Goal: Answer question/provide support

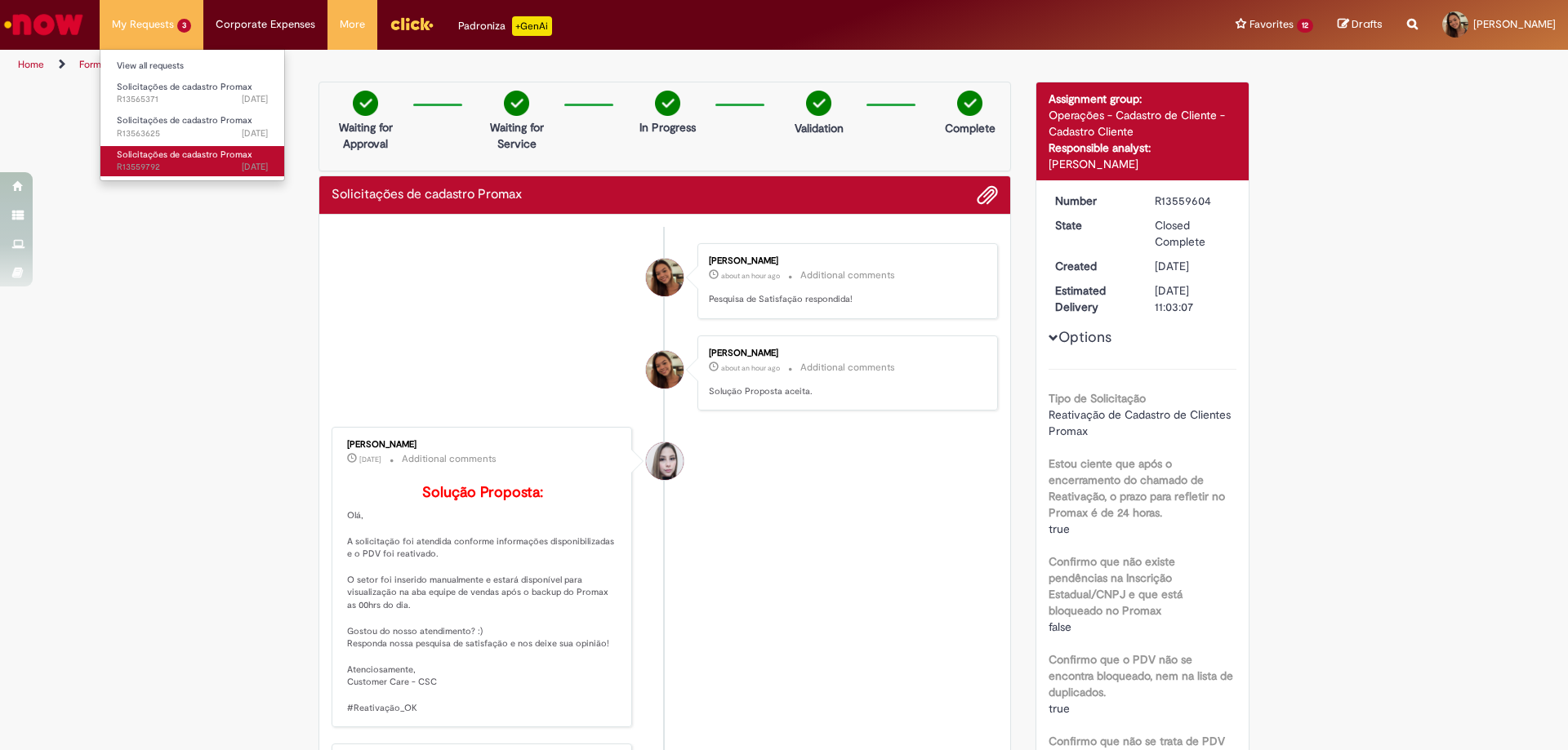
click at [192, 149] on span "Solicitações de cadastro Promax" at bounding box center [184, 154] width 136 height 12
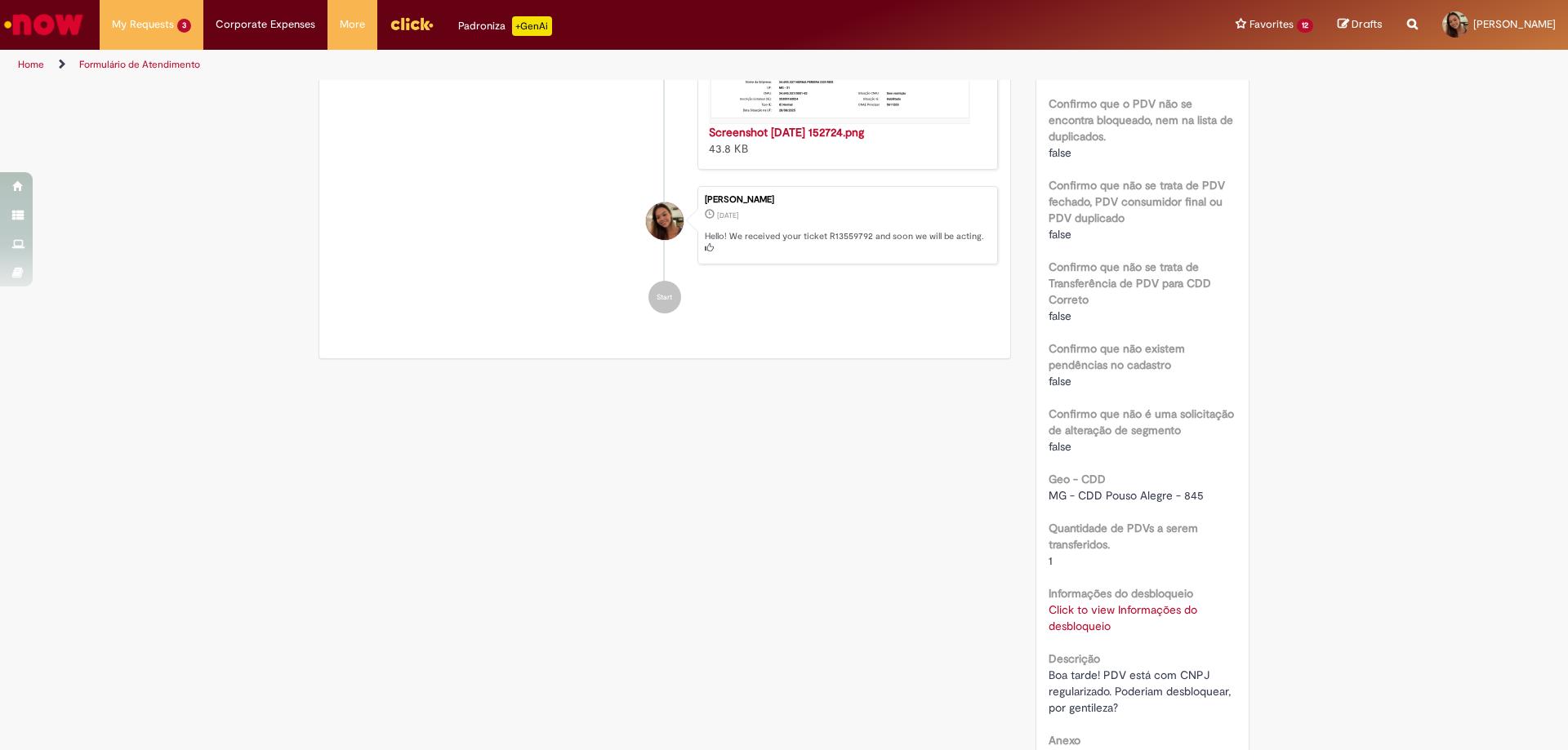
scroll to position [828, 0]
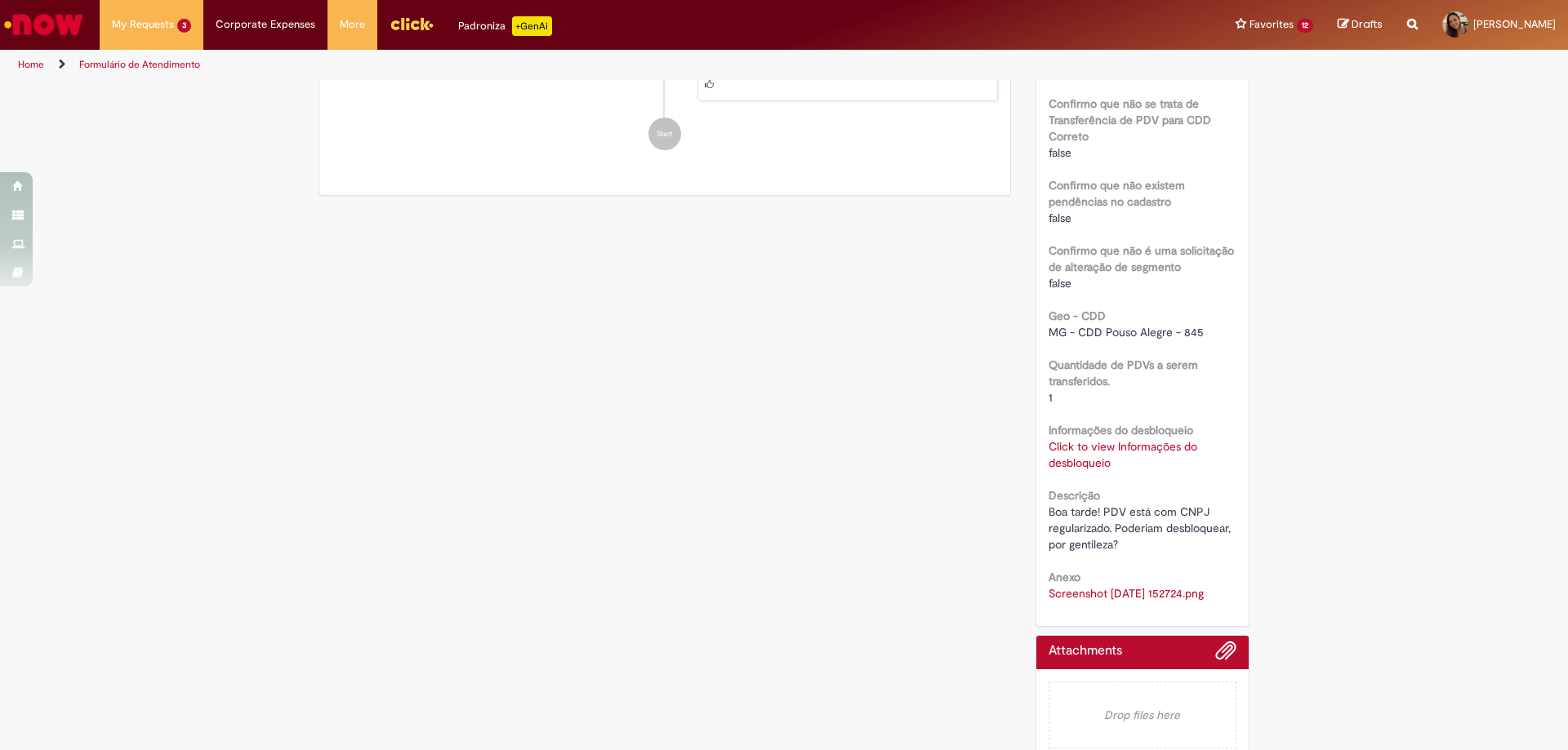
click at [1160, 440] on link "Click to view Informações do desbloqueio" at bounding box center [1122, 454] width 148 height 31
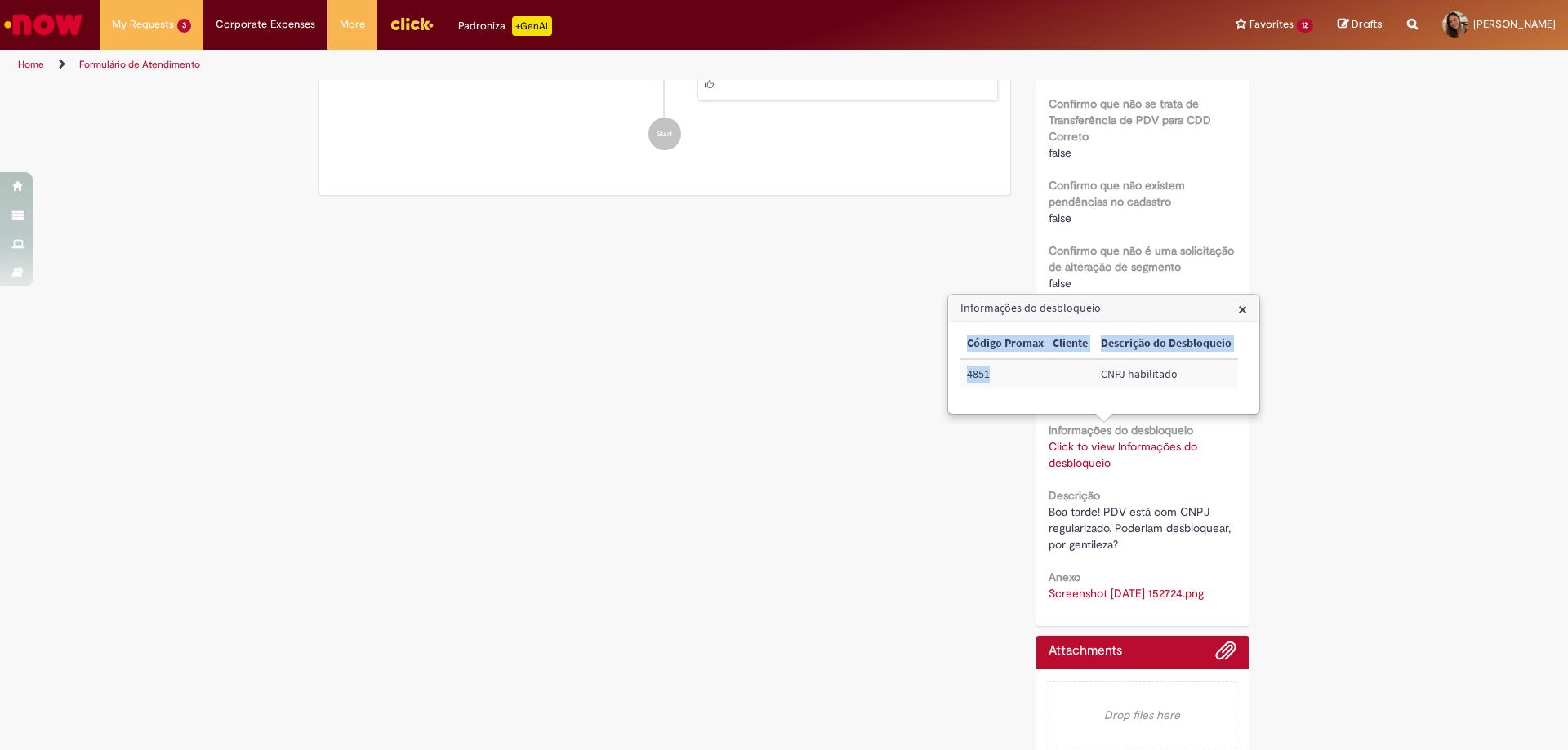
drag, startPoint x: 1001, startPoint y: 370, endPoint x: 948, endPoint y: 378, distance: 53.6
click at [948, 378] on div "Informações do desbloqueio × Código Promax - Cliente Descrição do Desbloqueio 4…" at bounding box center [1103, 354] width 313 height 121
click at [1064, 385] on td "4851" at bounding box center [1027, 374] width 134 height 30
drag, startPoint x: 996, startPoint y: 380, endPoint x: 969, endPoint y: 375, distance: 27.5
click at [969, 375] on td "4851" at bounding box center [1027, 374] width 134 height 30
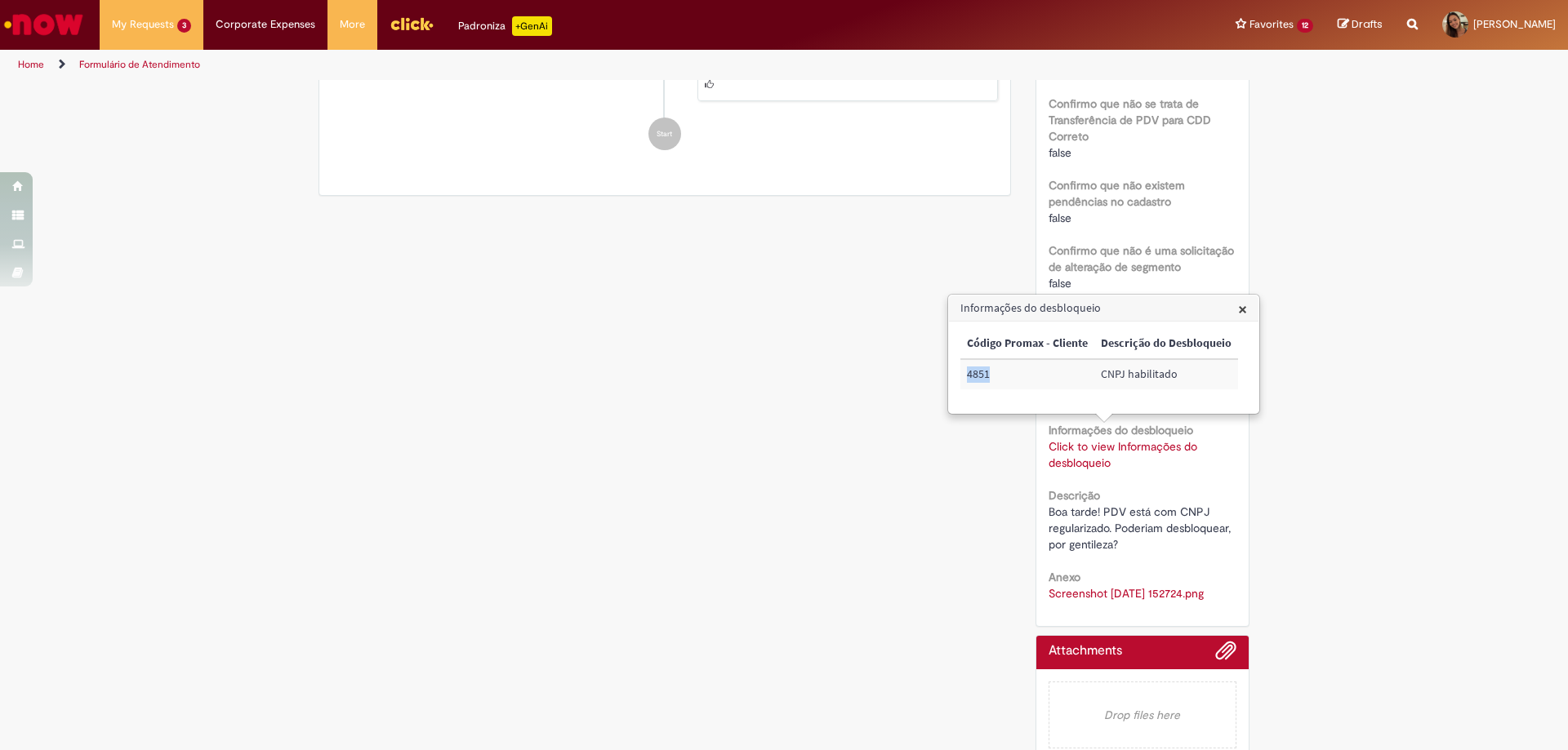
copy td "4851"
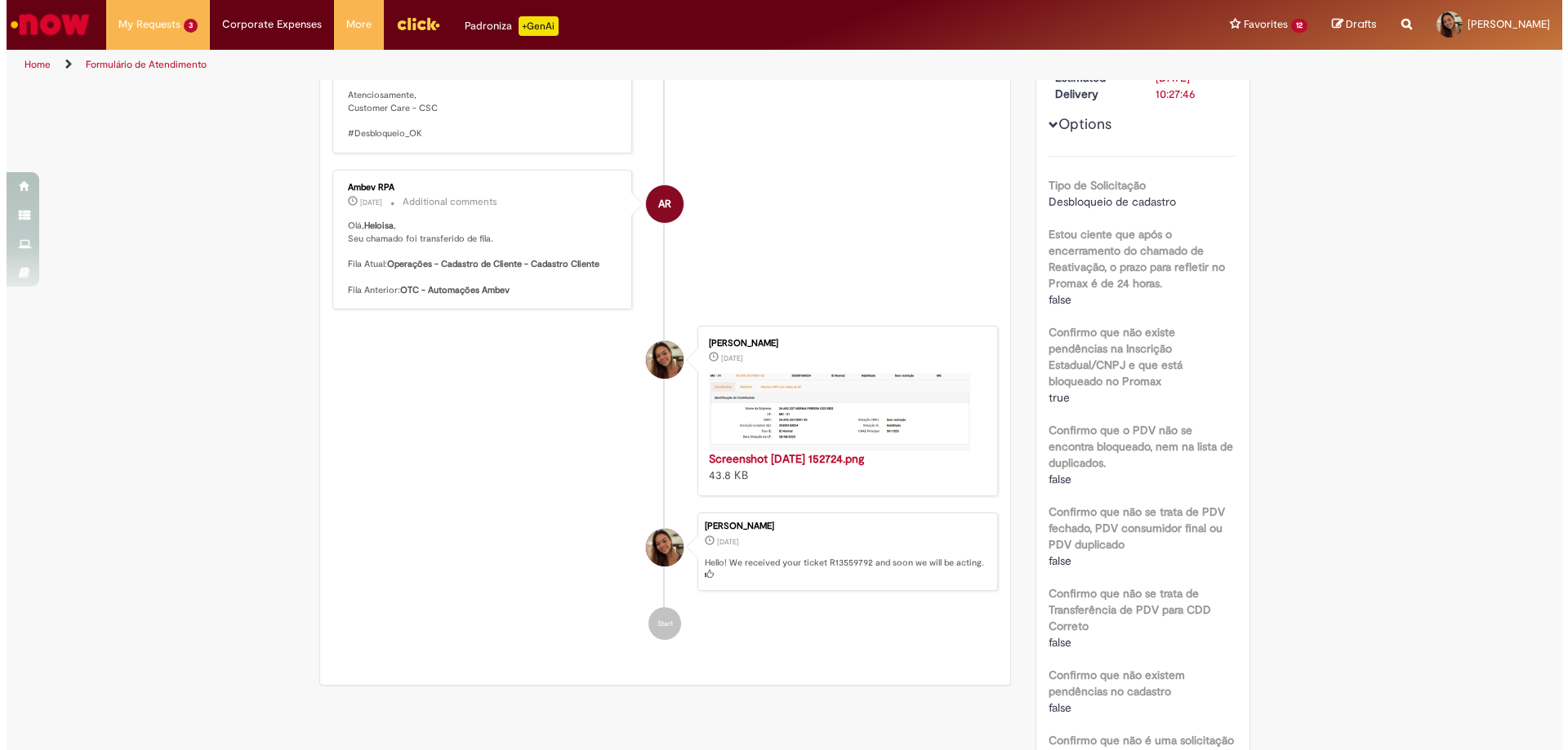
scroll to position [0, 0]
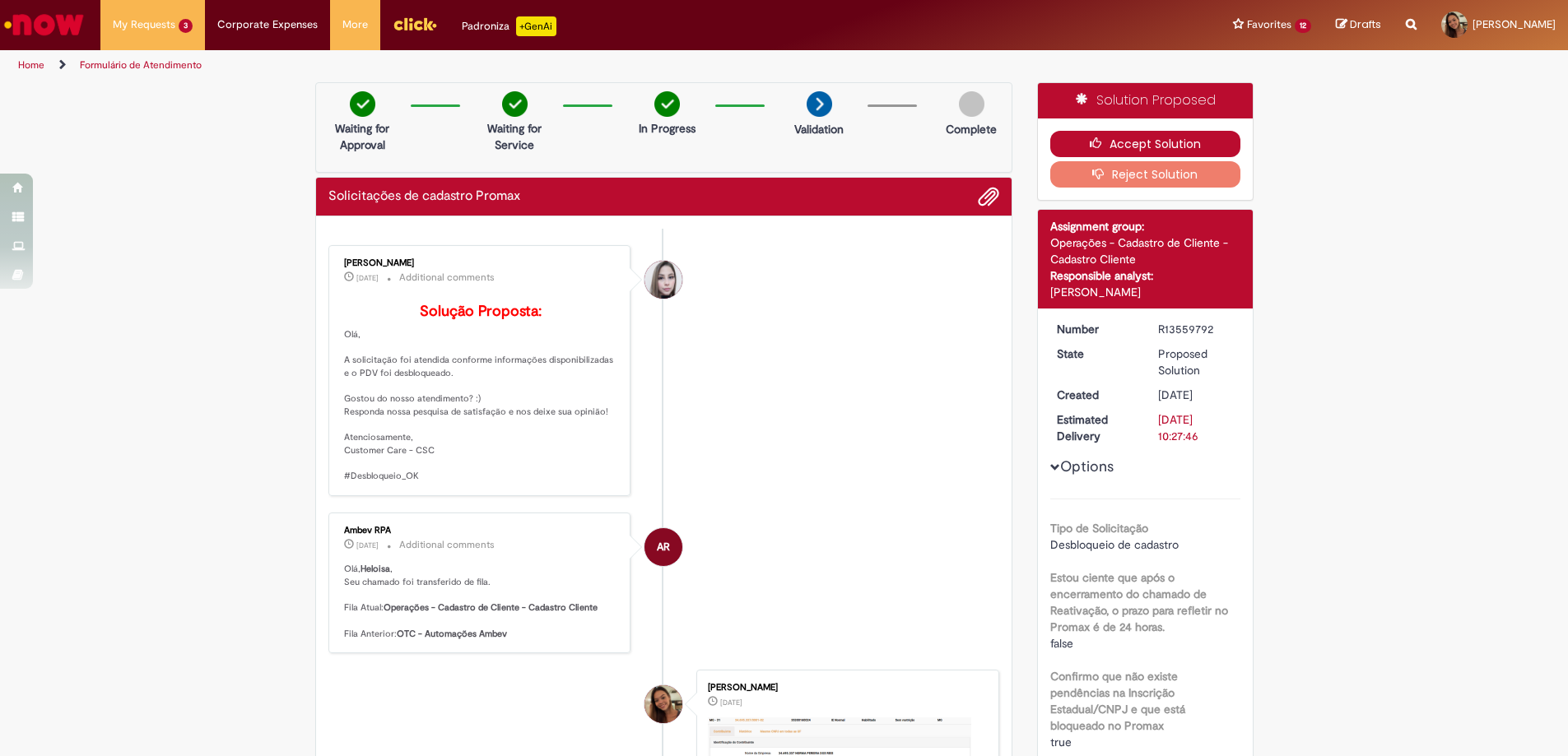
click at [1119, 149] on button "Accept Solution" at bounding box center [1145, 143] width 191 height 26
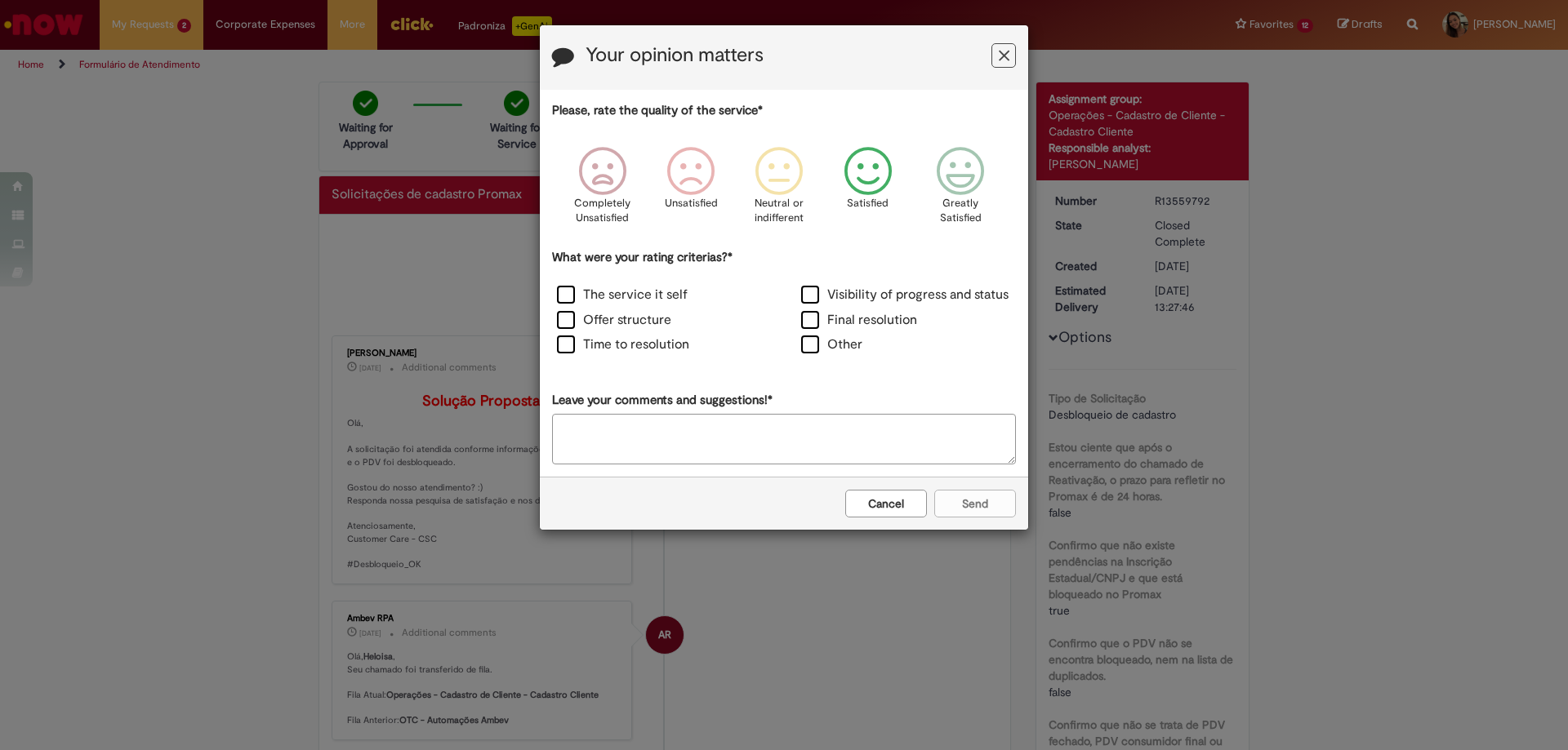
click at [986, 185] on icon "Feedback" at bounding box center [961, 171] width 62 height 49
click at [650, 335] on div "Time to resolution" at bounding box center [661, 346] width 244 height 25
click at [687, 350] on label "Time to resolution" at bounding box center [623, 345] width 132 height 19
click at [969, 511] on button "Send" at bounding box center [975, 503] width 82 height 27
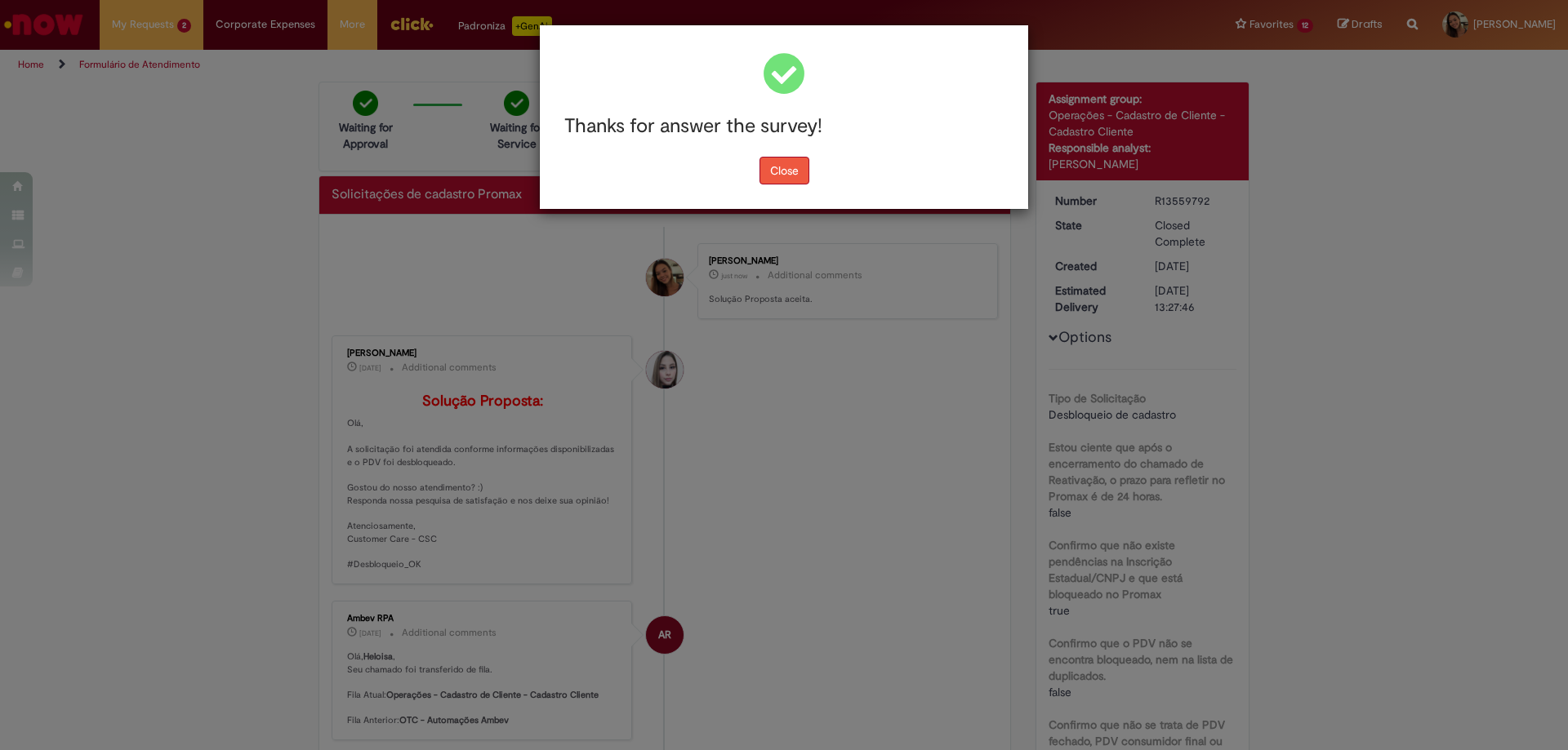
click at [794, 183] on button "Close" at bounding box center [784, 170] width 50 height 27
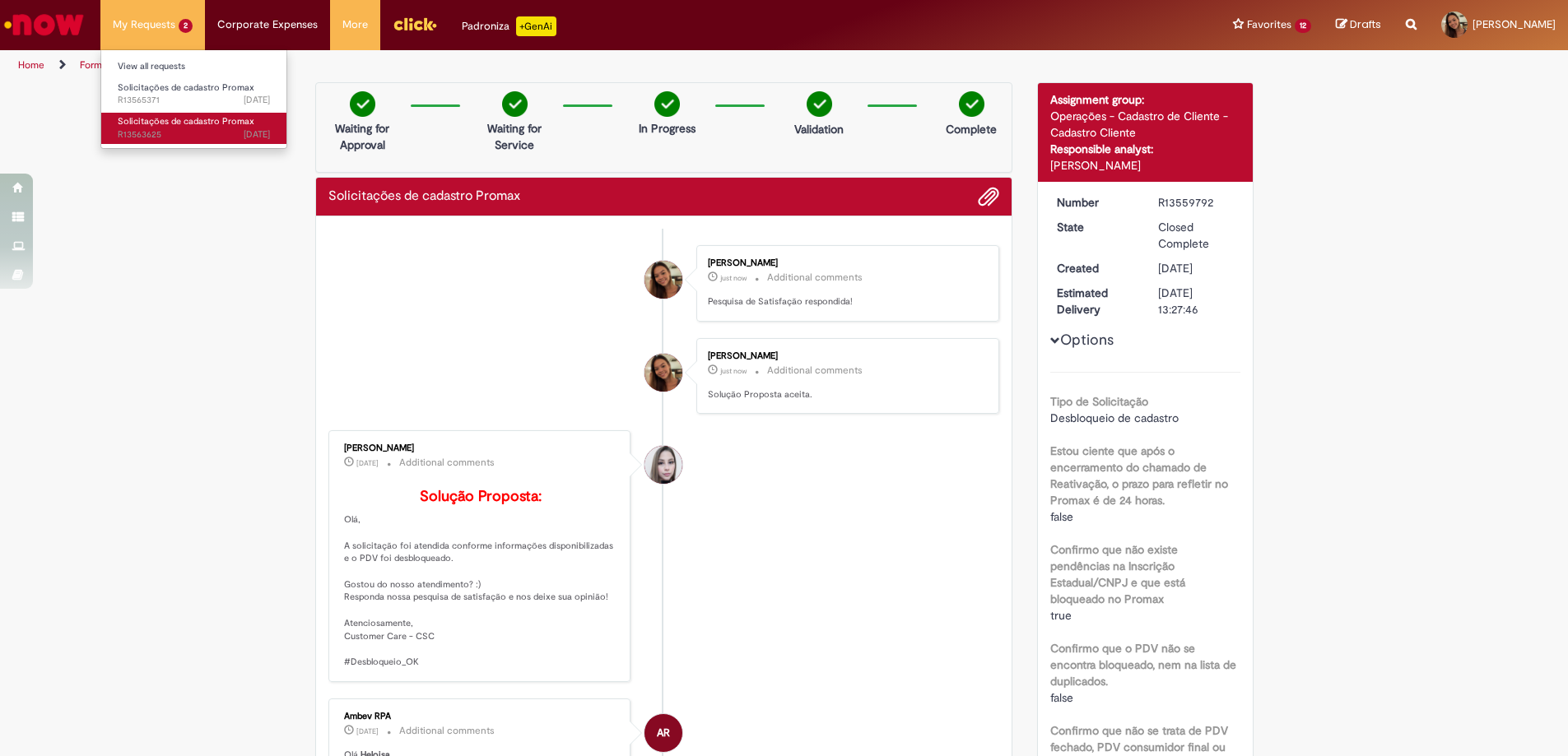
click at [185, 125] on span "Solicitações de cadastro Promax" at bounding box center [186, 121] width 137 height 13
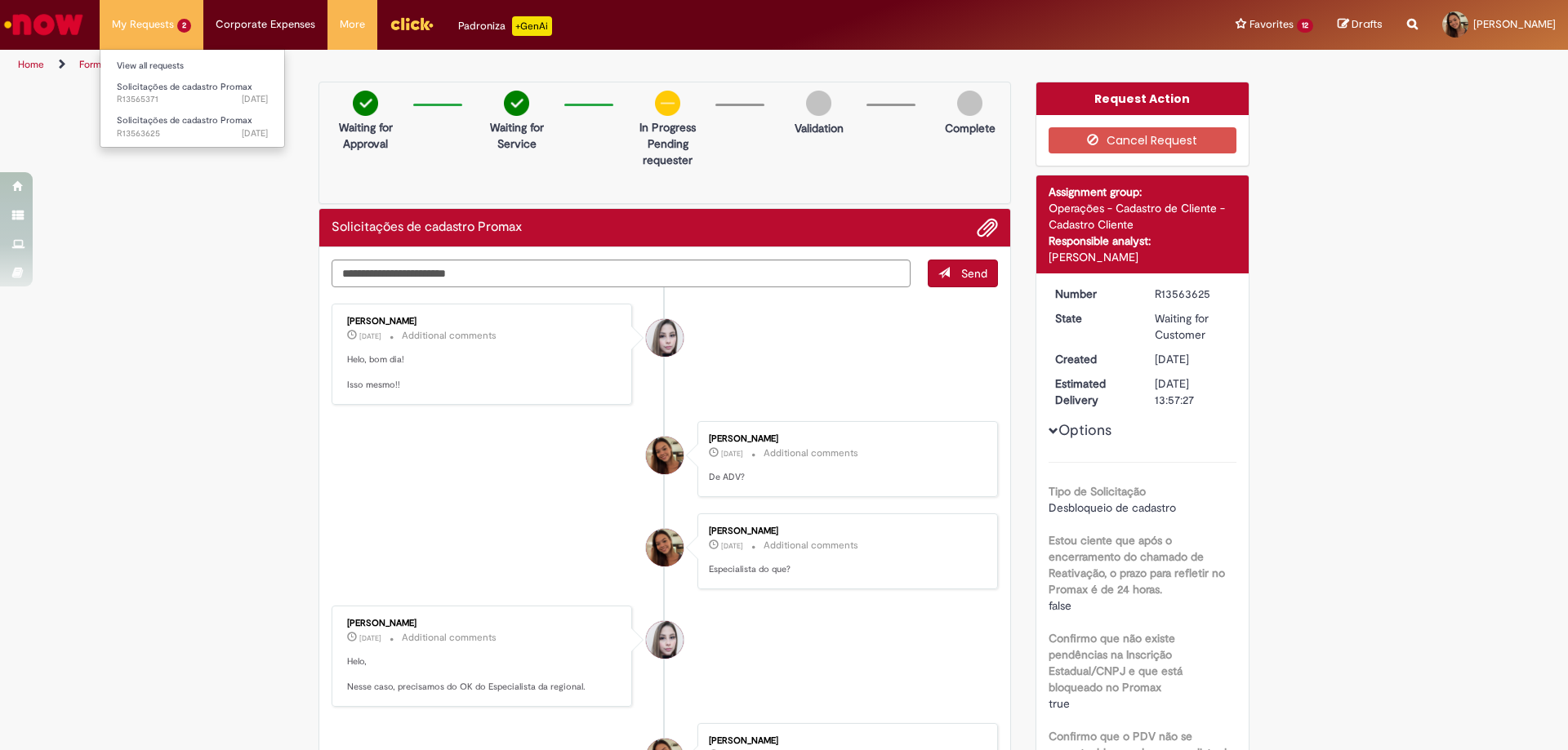
click at [173, 26] on li "My Requests 2 View all requests Solicitações de cadastro Promax [DATE][DATE][DA…" at bounding box center [152, 24] width 104 height 49
click at [200, 95] on span "[DATE][DATE][DATE] R13565371" at bounding box center [192, 100] width 151 height 13
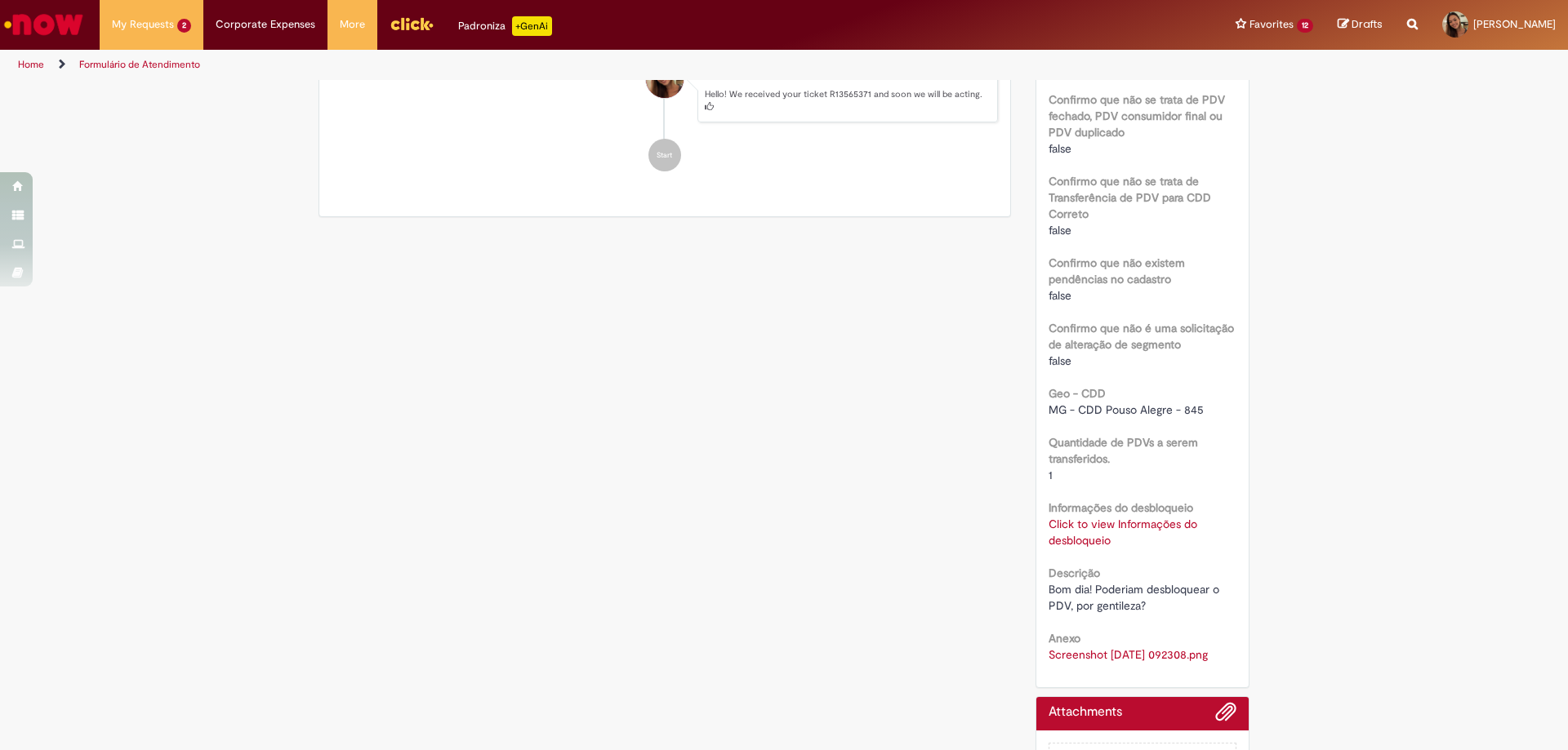
scroll to position [799, 0]
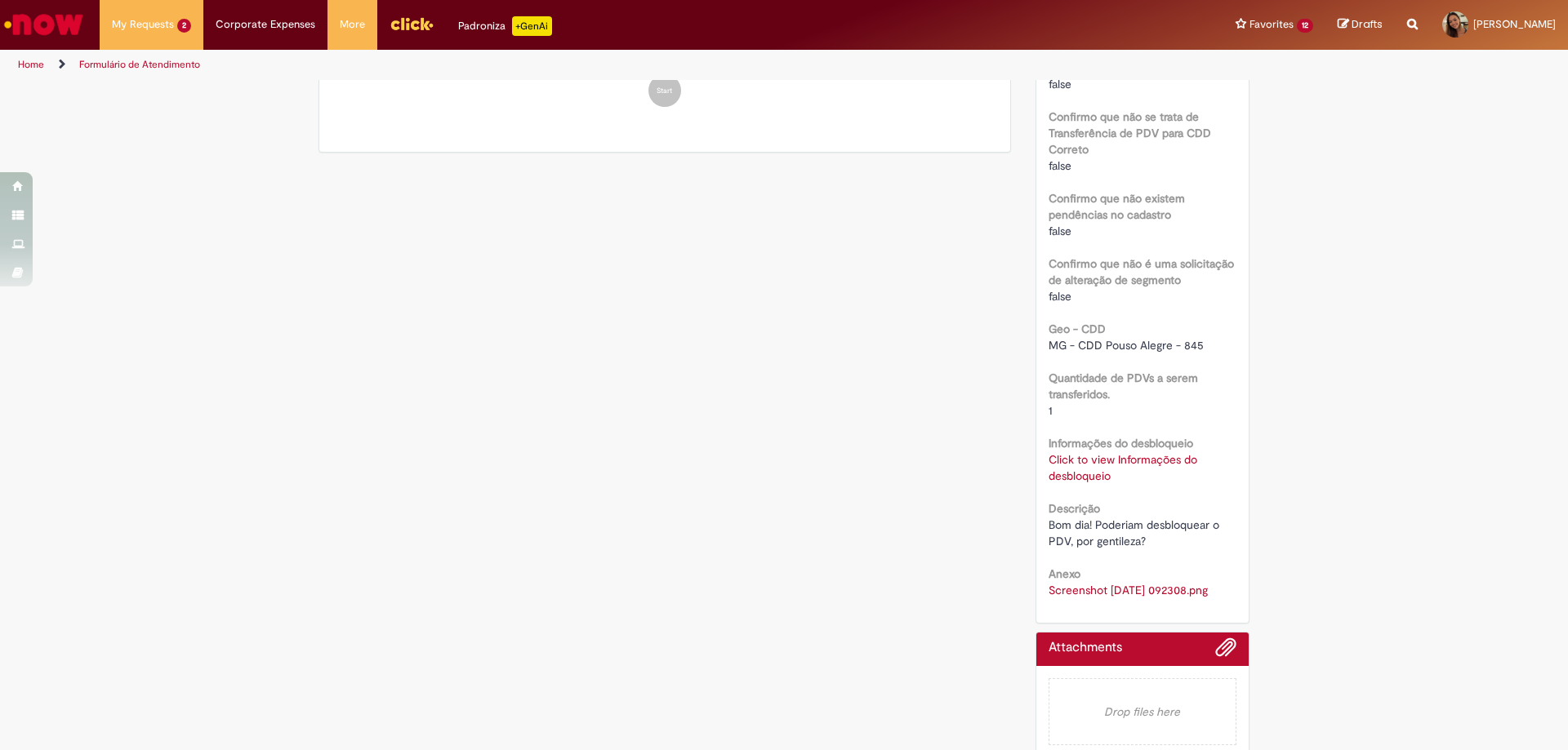
click at [1089, 452] on link "Click to view Informações do desbloqueio" at bounding box center [1122, 467] width 148 height 31
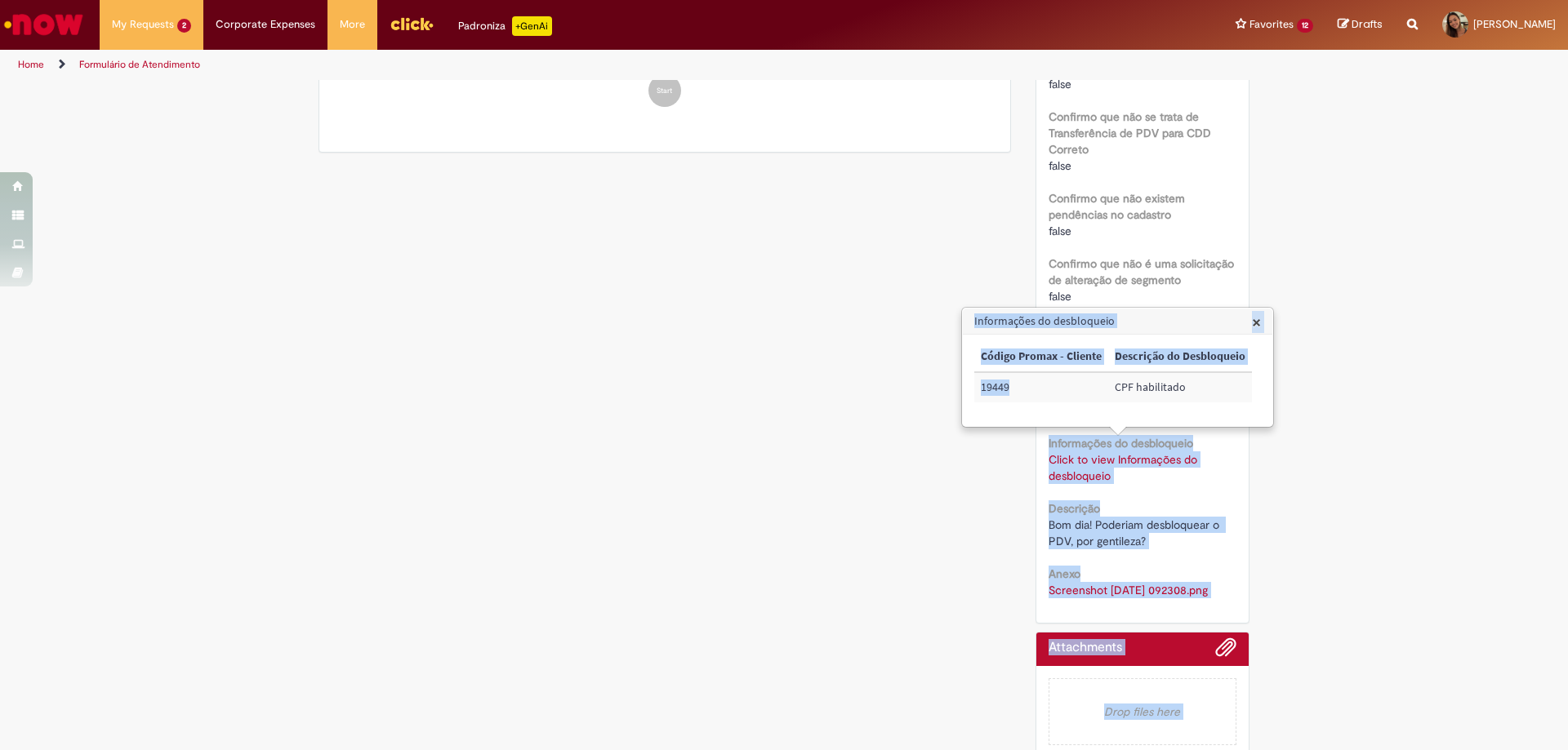
drag, startPoint x: 1022, startPoint y: 382, endPoint x: 939, endPoint y: 381, distance: 83.0
click at [939, 381] on body "Skip to page content My Requests 2 View all requests Solicitações de cadastro P…" at bounding box center [784, 375] width 1568 height 750
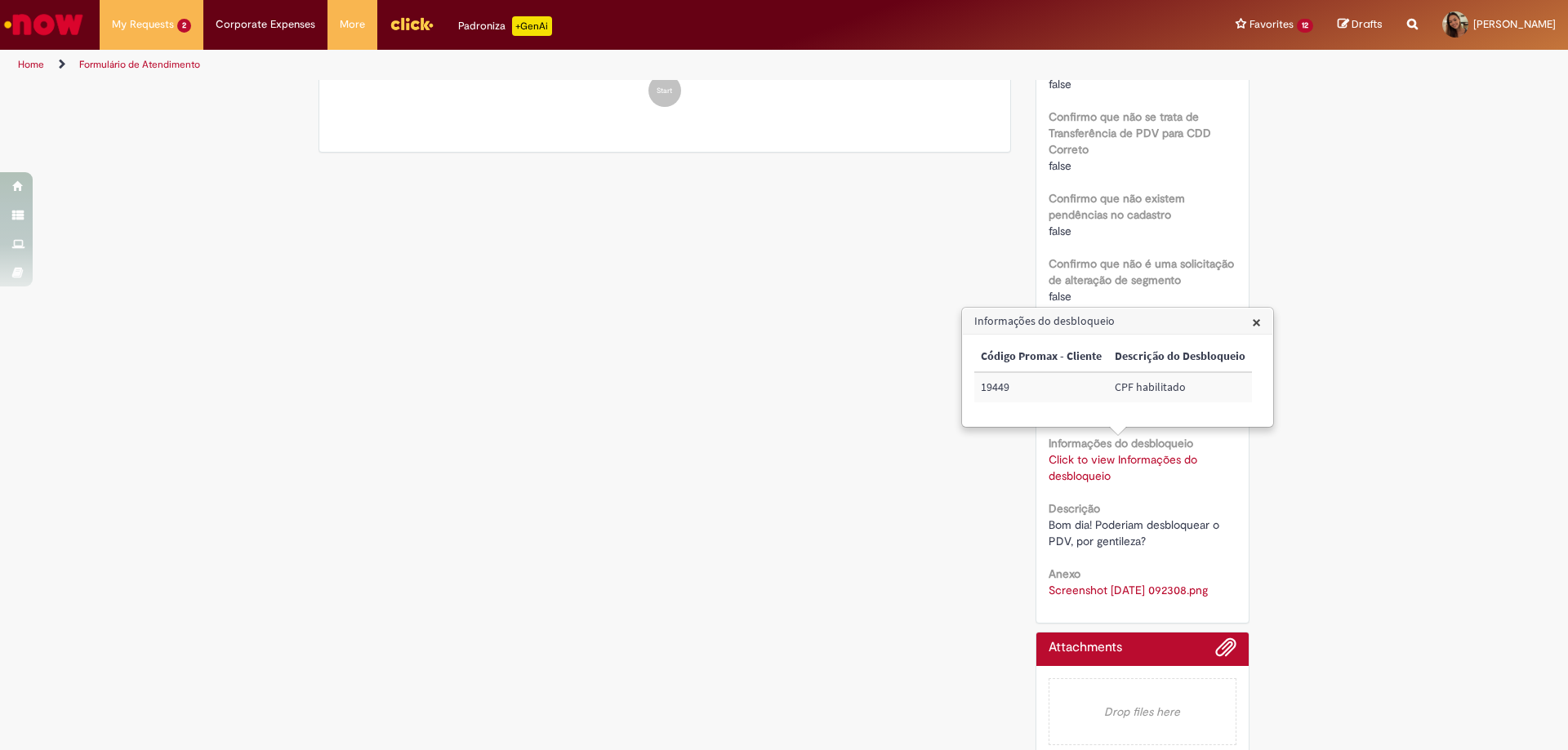
click at [666, 432] on div "Scan Barcode Waiting for Approval Waiting for Service In Progress Validation Co…" at bounding box center [784, 24] width 955 height 1484
click at [667, 433] on div "Scan Barcode Waiting for Approval Waiting for Service In Progress Validation Co…" at bounding box center [784, 24] width 955 height 1484
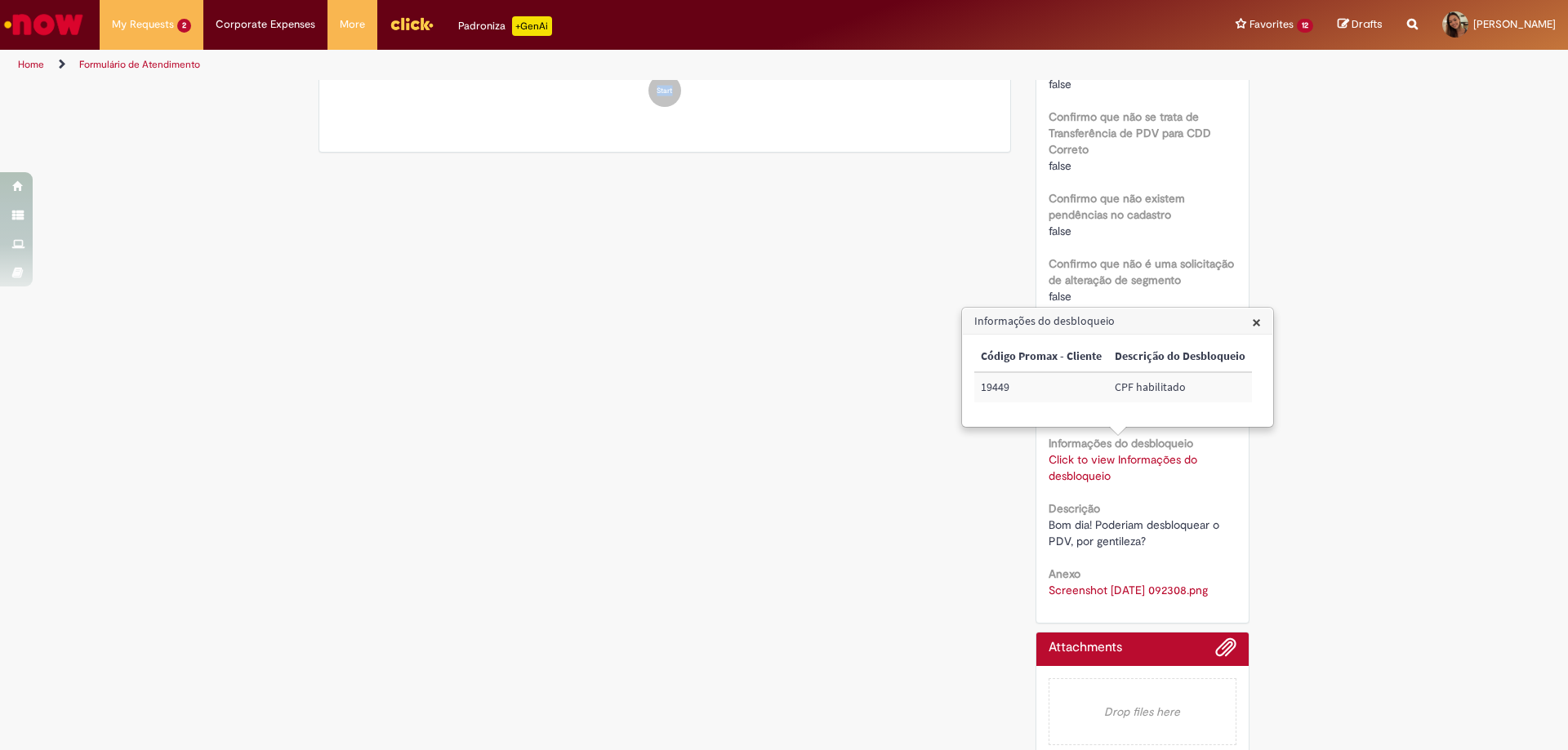
click at [667, 433] on div "Scan Barcode Waiting for Approval Waiting for Service In Progress Validation Co…" at bounding box center [784, 24] width 955 height 1484
click at [773, 331] on div "Scan Barcode Waiting for Approval Waiting for Service In Progress Validation Co…" at bounding box center [784, 24] width 955 height 1484
drag, startPoint x: 1016, startPoint y: 387, endPoint x: 973, endPoint y: 396, distance: 43.9
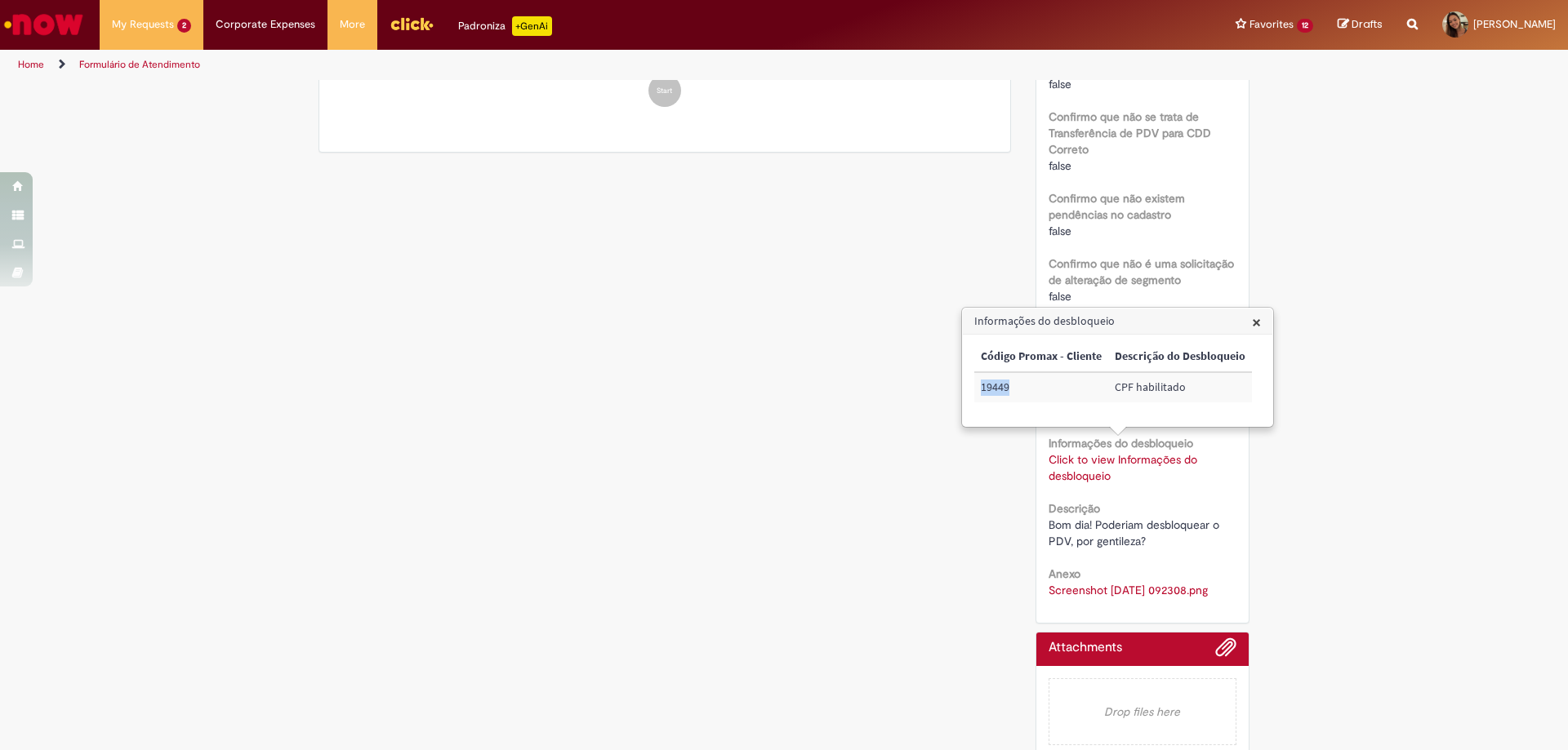
click at [973, 396] on div "× Código Promax - Cliente Descrição do Desbloqueio 19449 CPF habilitado" at bounding box center [1118, 380] width 310 height 92
click at [904, 454] on div "Scan Barcode Waiting for Approval Waiting for Service In Progress Validation Co…" at bounding box center [784, 24] width 955 height 1484
drag, startPoint x: 1012, startPoint y: 392, endPoint x: 983, endPoint y: 391, distance: 29.0
click at [983, 391] on td "19449" at bounding box center [1041, 387] width 134 height 30
copy td "19449"
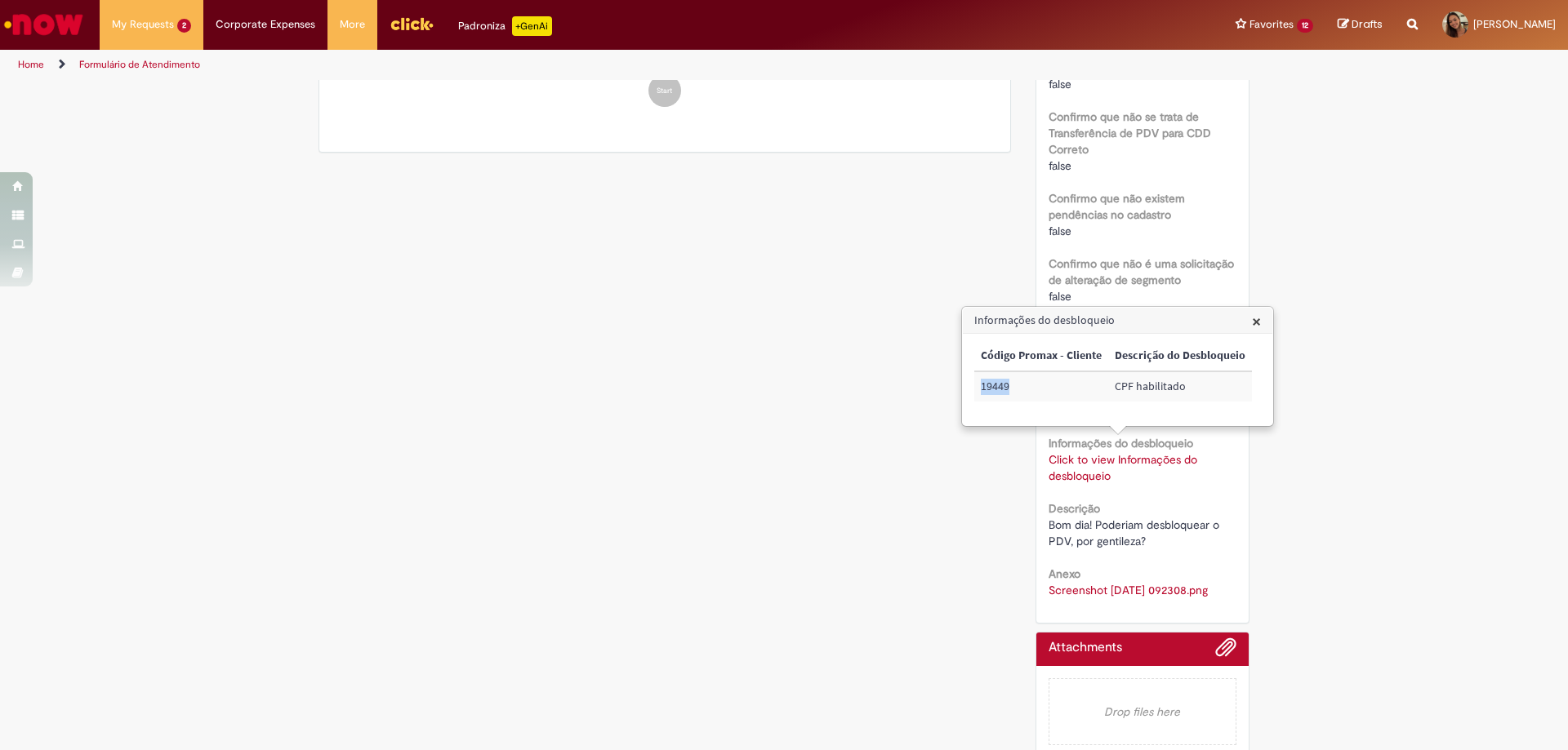
scroll to position [473, 0]
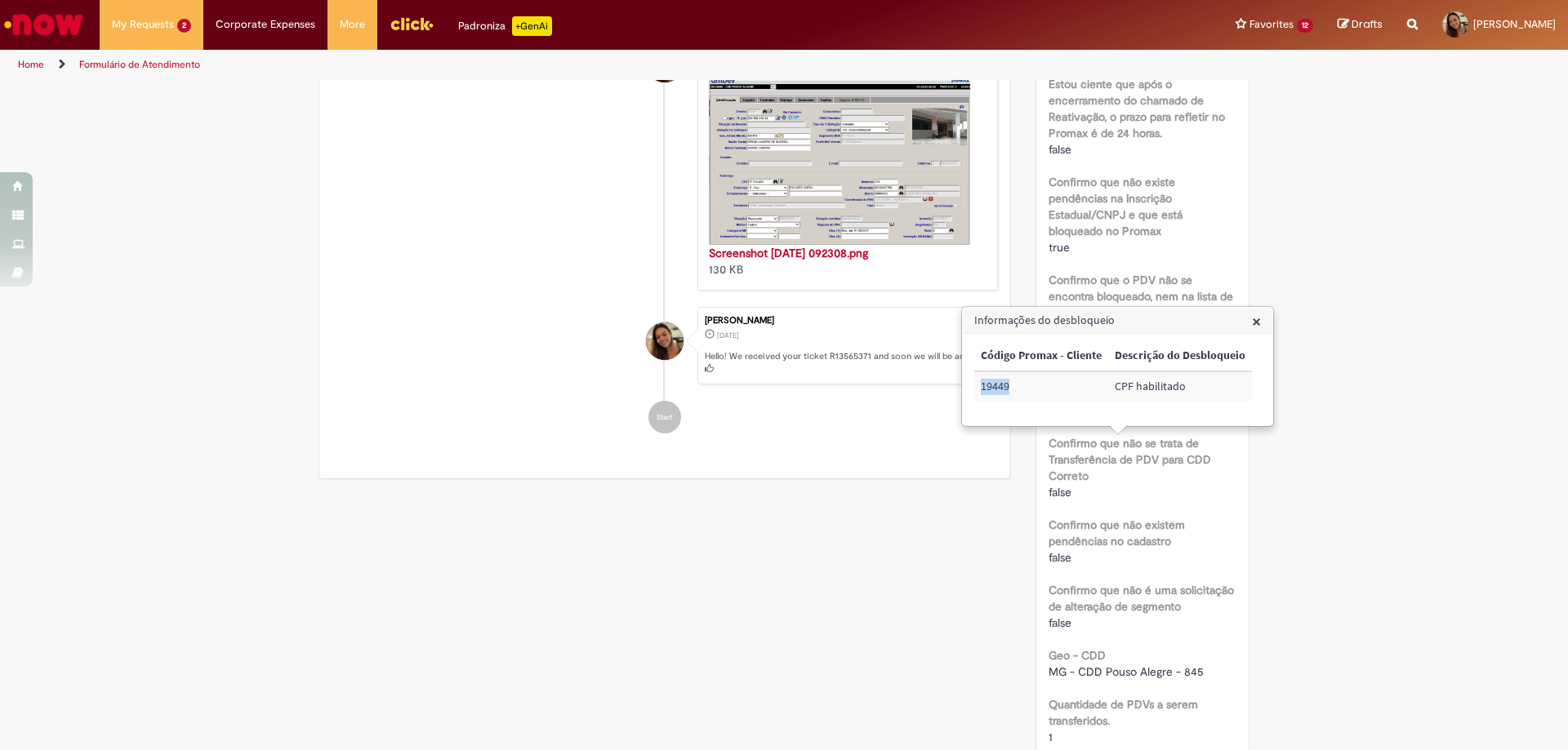
click at [572, 549] on div "Scan Barcode Waiting for Approval Waiting for Service In Progress Validation Co…" at bounding box center [784, 350] width 955 height 1484
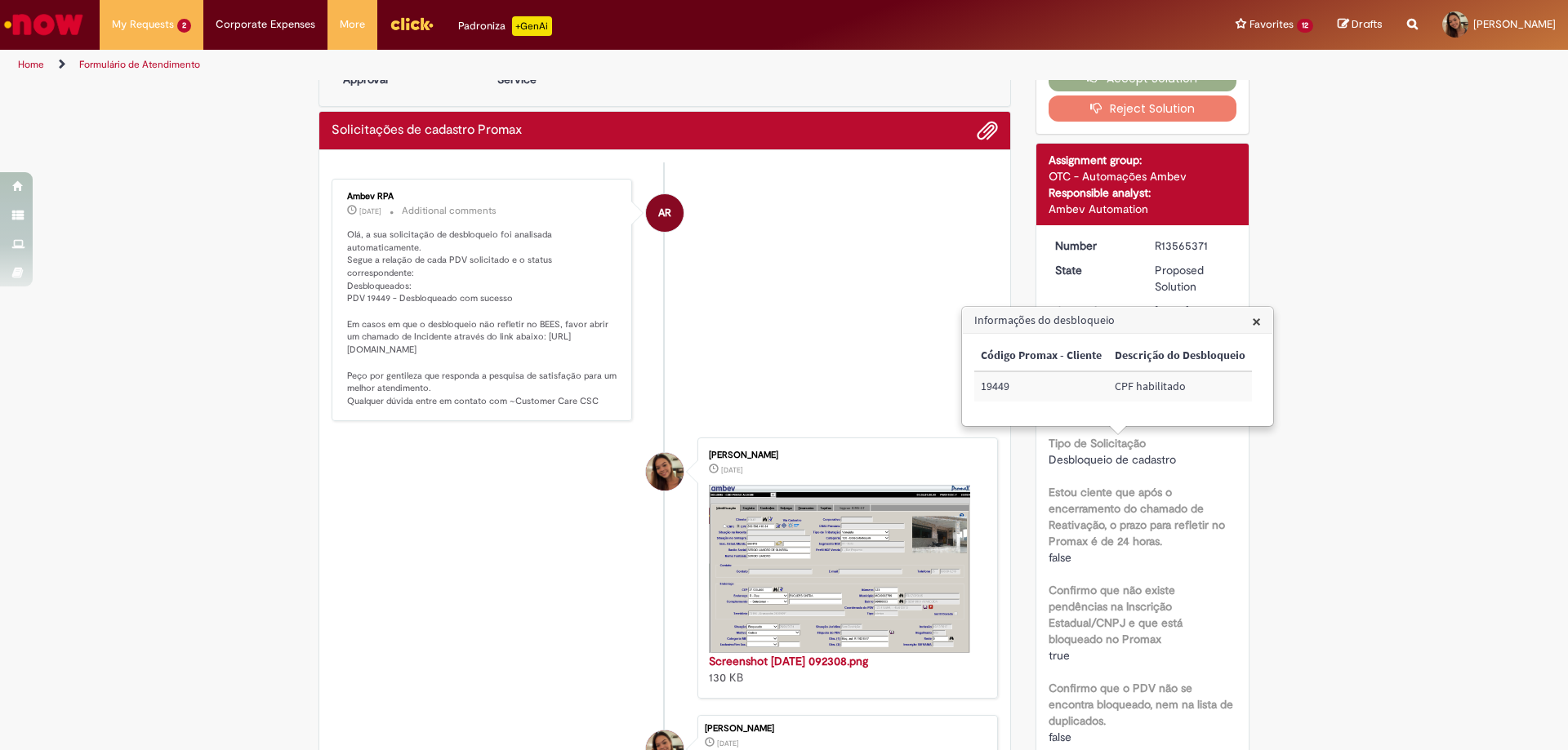
scroll to position [0, 0]
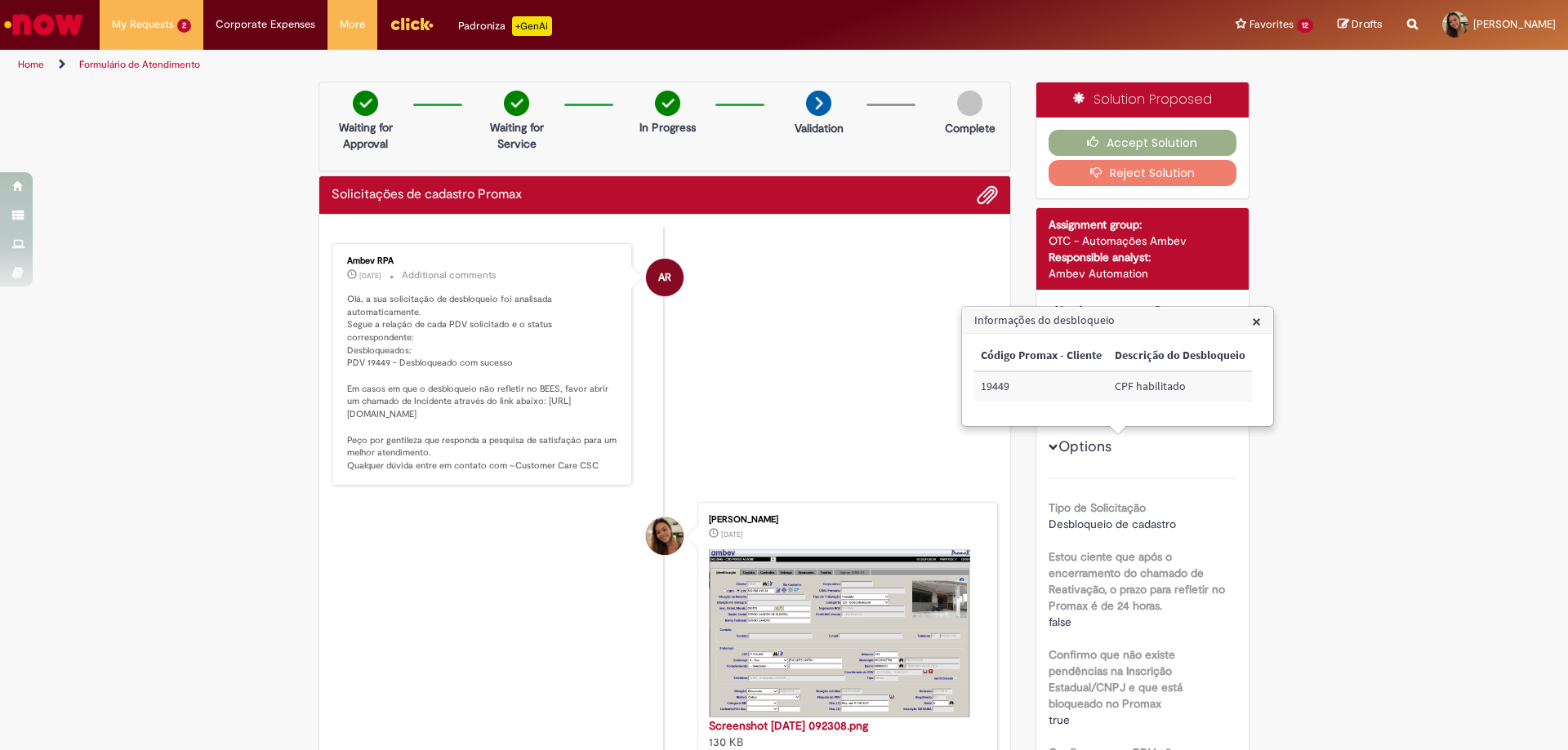
click at [1255, 321] on span "×" at bounding box center [1256, 321] width 9 height 22
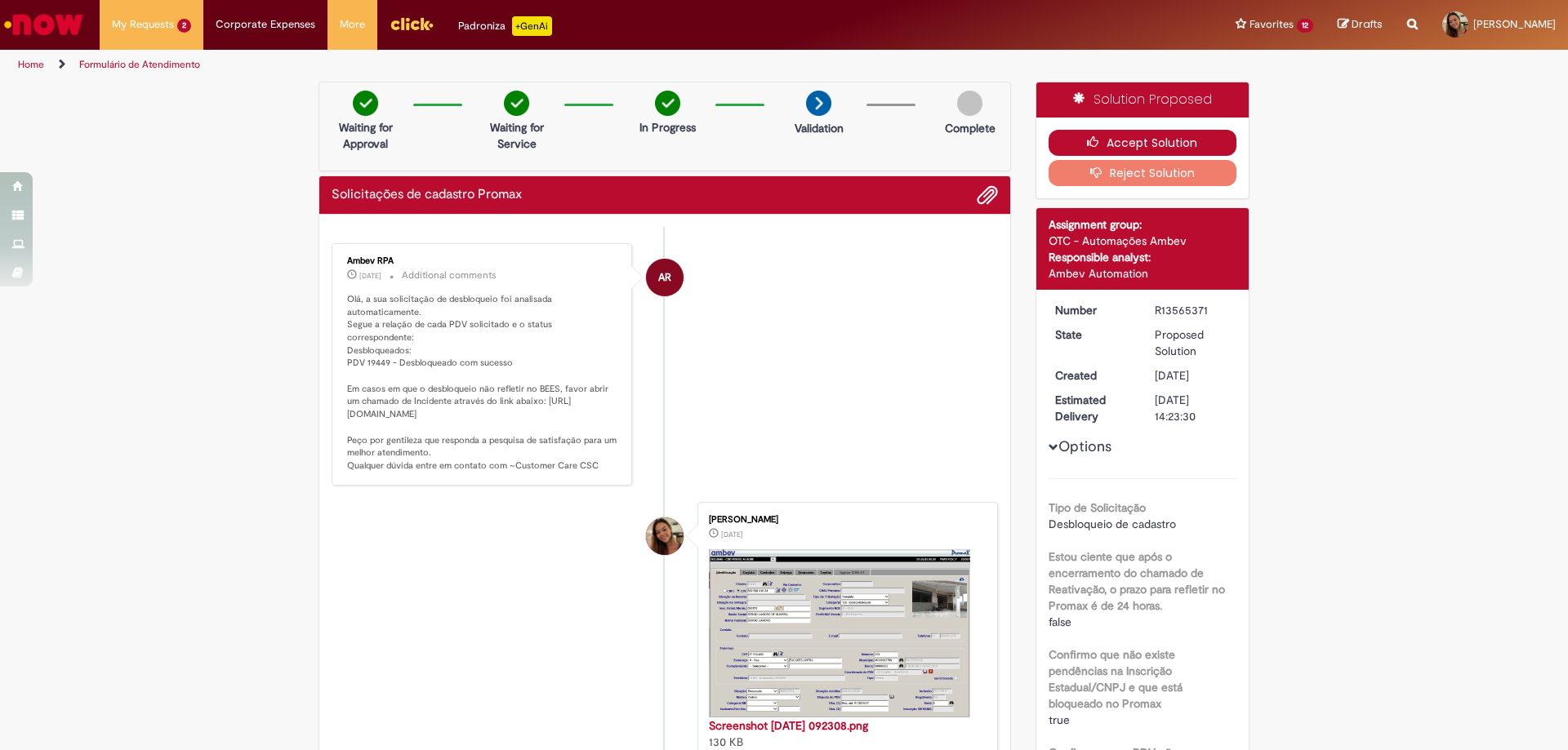
click at [1089, 143] on icon "button" at bounding box center [1097, 142] width 20 height 12
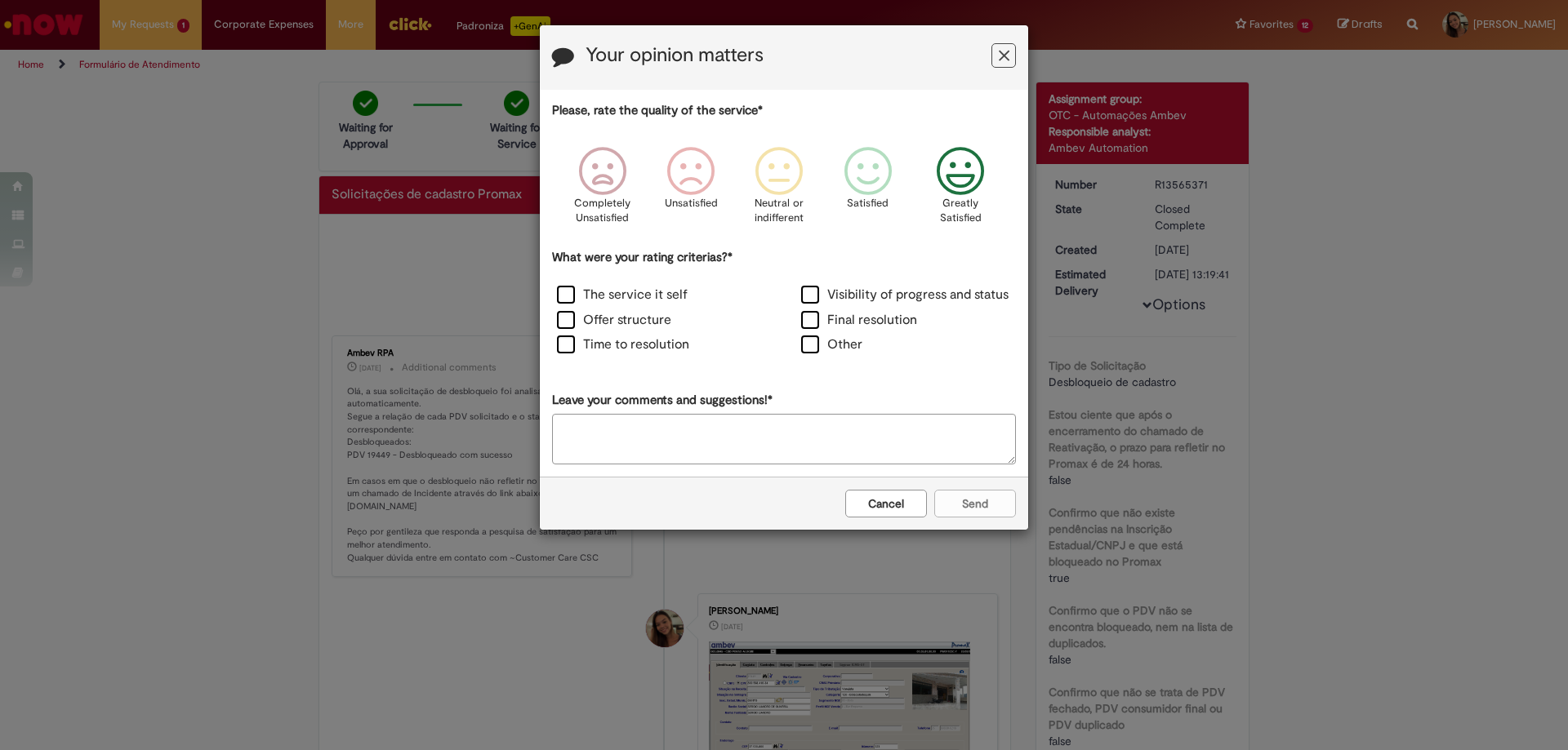
click at [946, 190] on icon "Feedback" at bounding box center [961, 171] width 62 height 49
click at [654, 342] on label "Time to resolution" at bounding box center [623, 345] width 132 height 19
click at [1008, 509] on button "Send" at bounding box center [975, 503] width 82 height 27
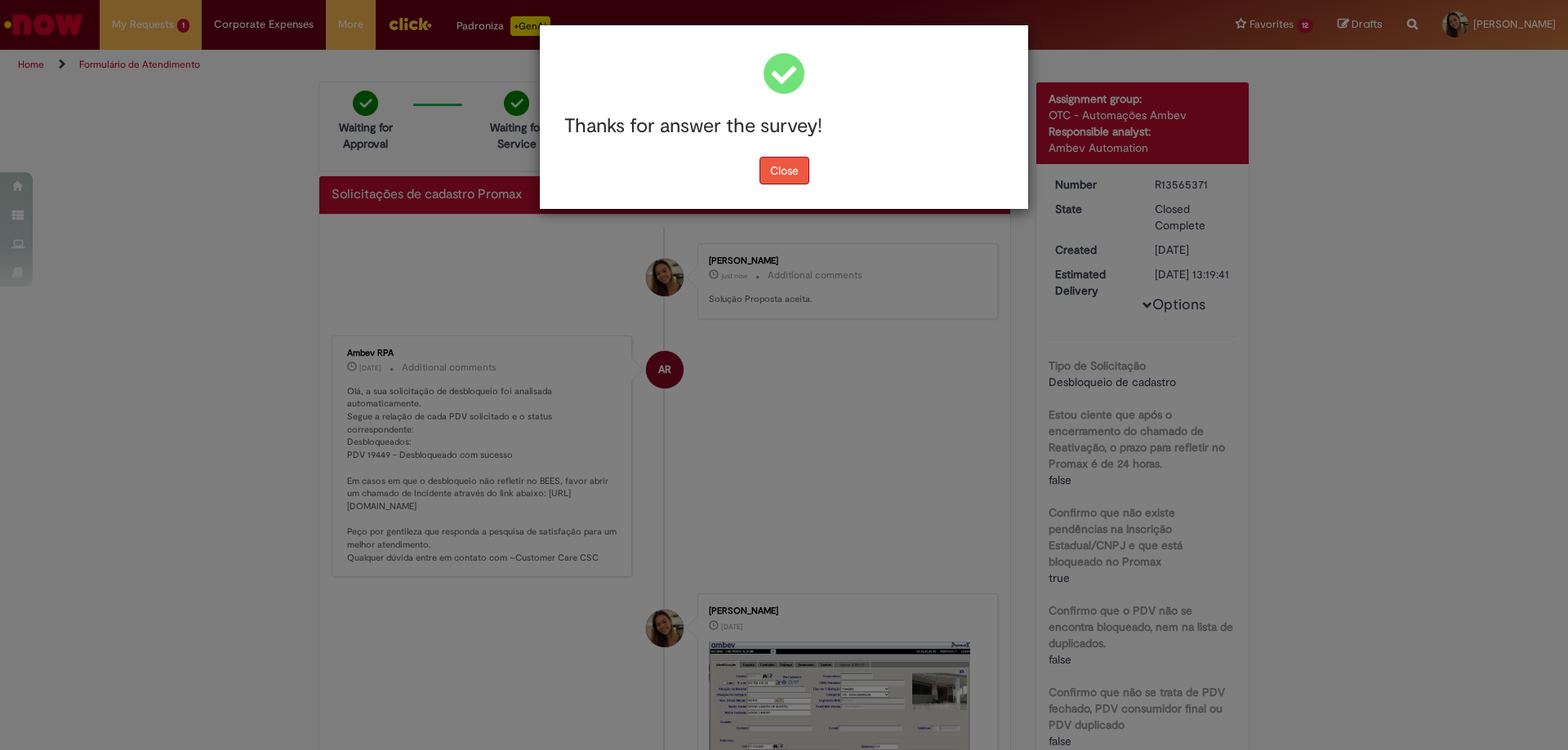
click at [804, 171] on button "Close" at bounding box center [784, 170] width 50 height 27
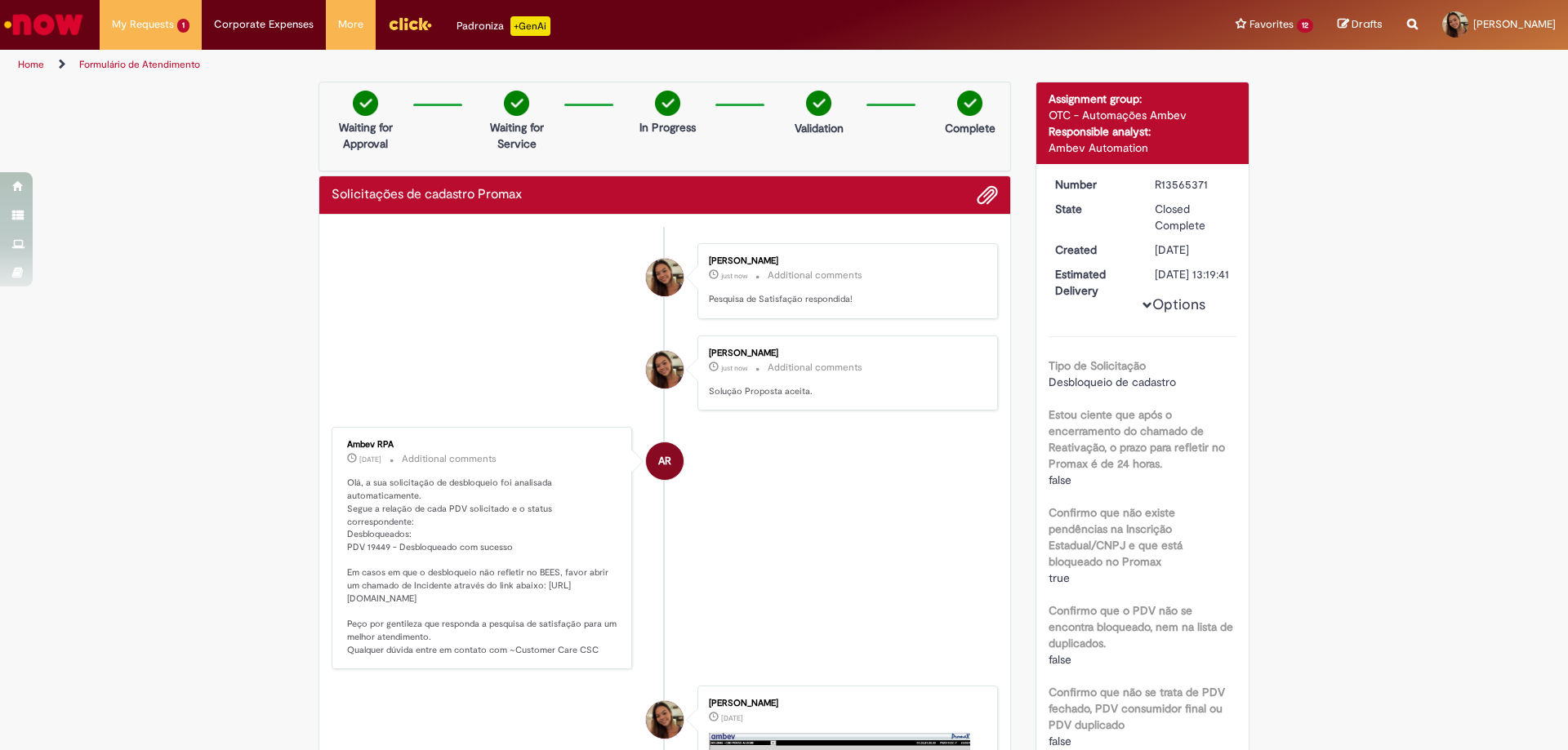
click at [77, 36] on img "Go to homepage" at bounding box center [43, 24] width 84 height 32
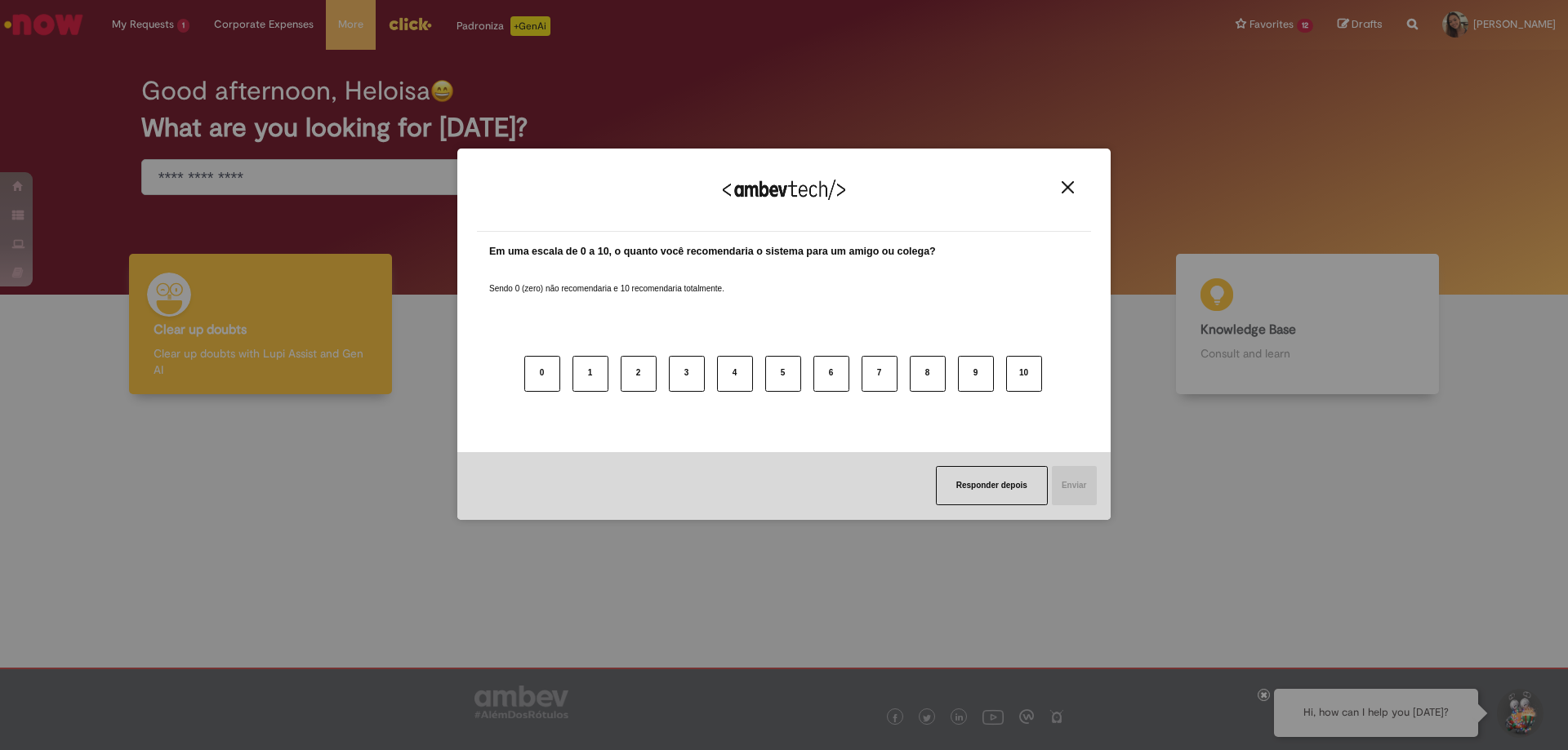
click at [1074, 190] on button "Close" at bounding box center [1068, 187] width 22 height 14
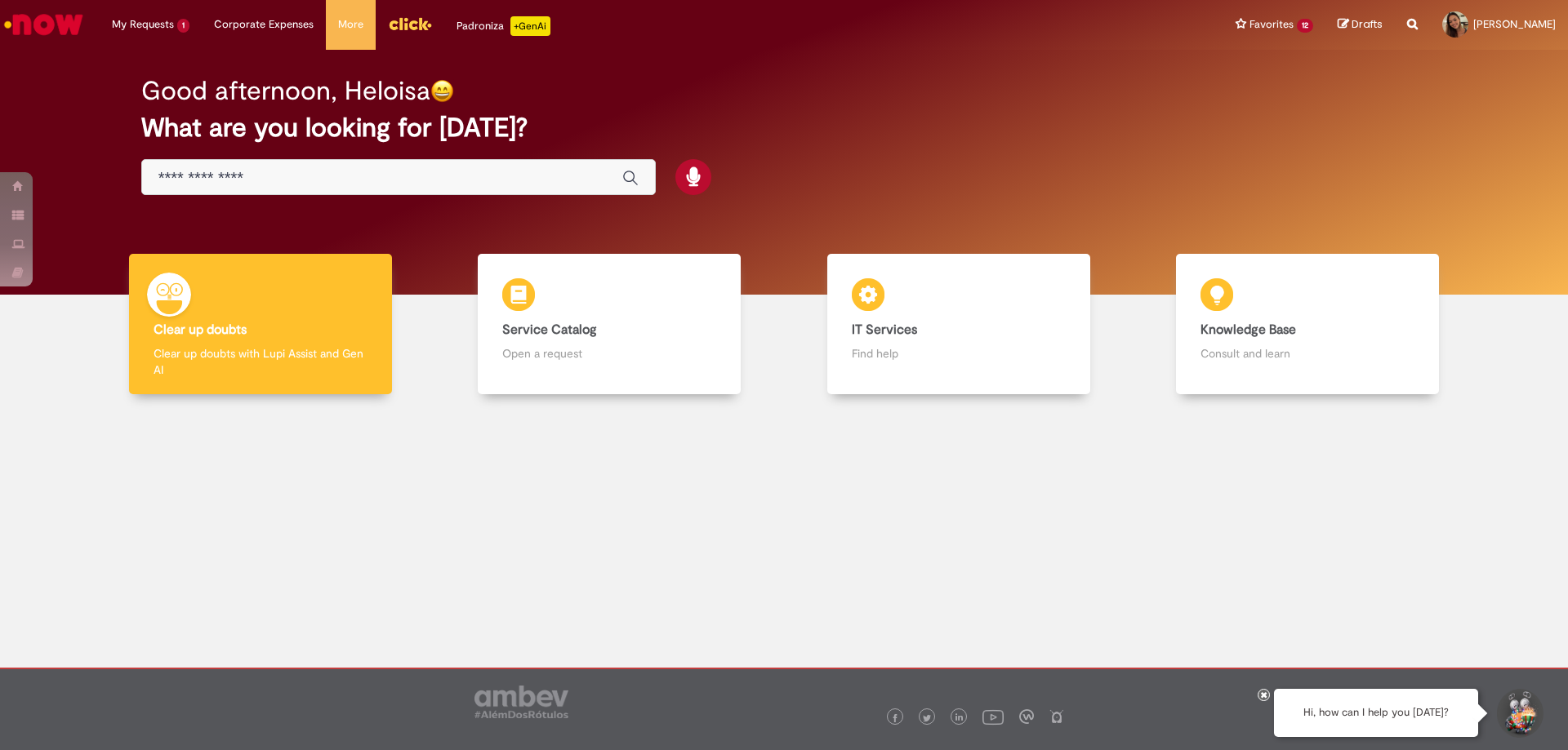
click at [1259, 698] on div at bounding box center [1263, 695] width 12 height 12
